Goal: Go to known website: Access a specific website the user already knows

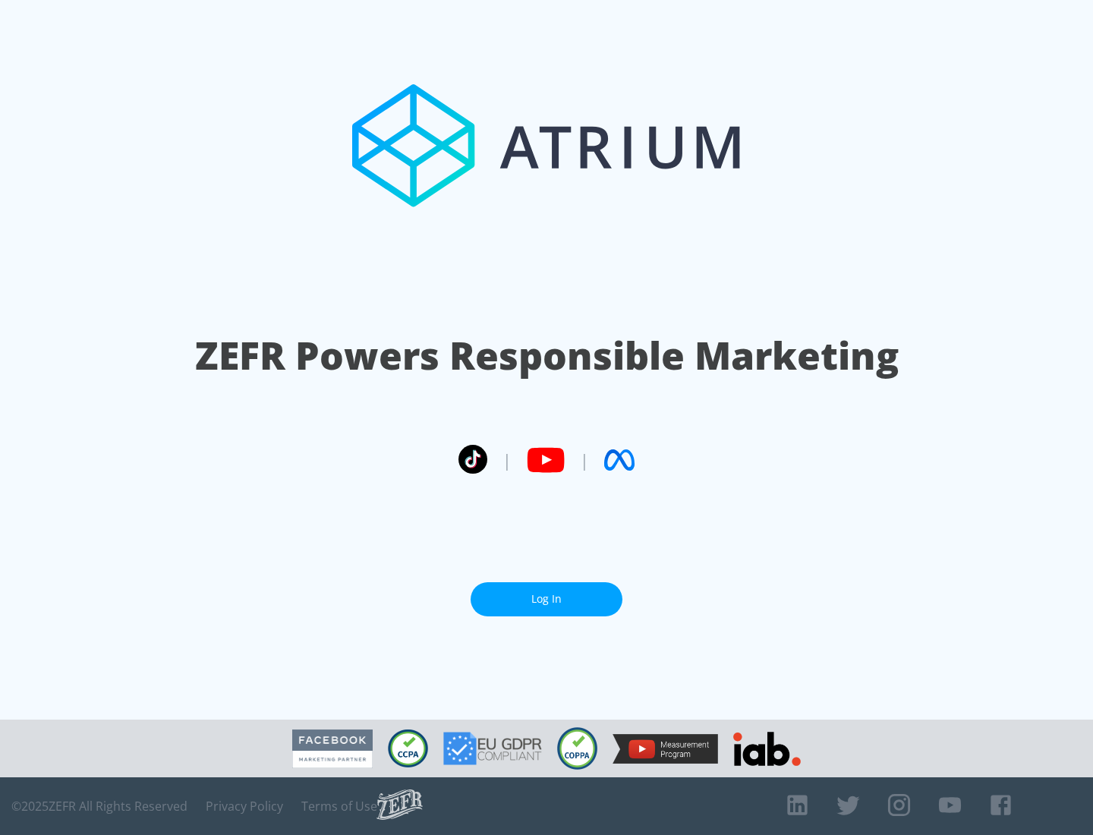
click at [546, 599] on link "Log In" at bounding box center [546, 599] width 152 height 34
